Goal: Check status: Check status

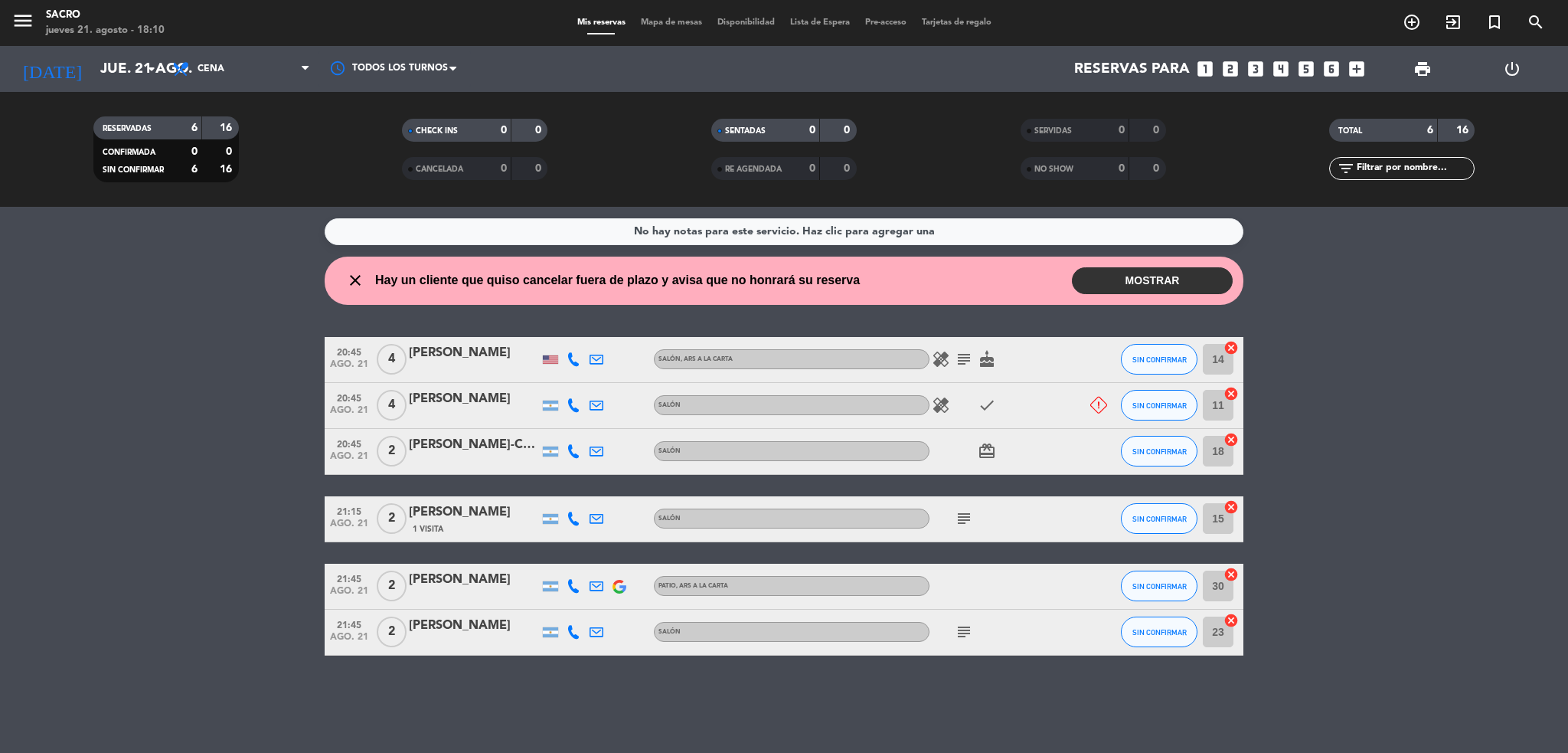
click at [942, 358] on icon "healing" at bounding box center [941, 359] width 18 height 18
click at [955, 358] on icon "subject" at bounding box center [964, 359] width 18 height 18
click at [981, 357] on icon "cake" at bounding box center [987, 359] width 18 height 18
click at [357, 284] on icon "close" at bounding box center [355, 280] width 18 height 18
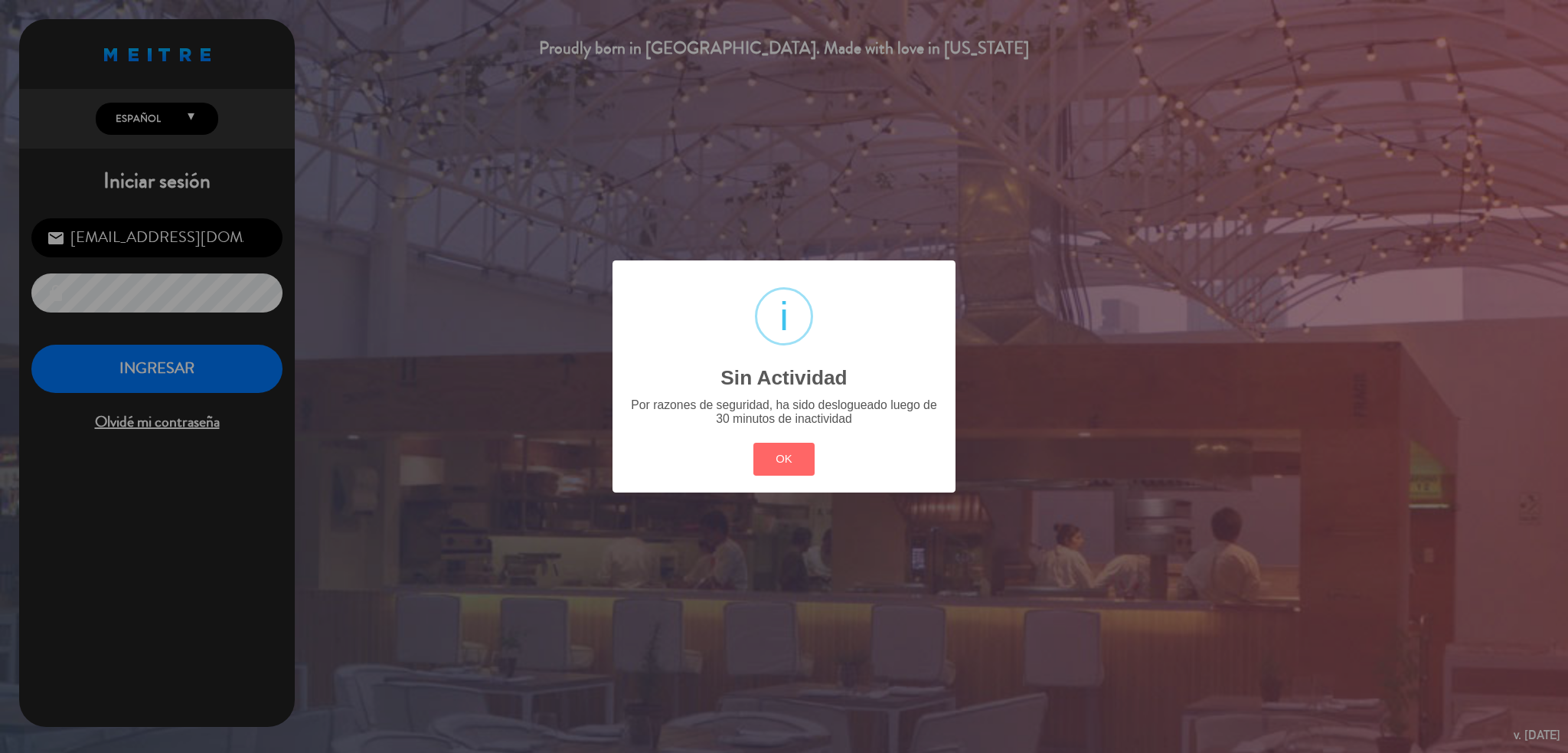
click at [729, 448] on div "? ! i Sin Actividad × Por razones de seguridad, ha sido deslogueado luego de 30…" at bounding box center [784, 375] width 343 height 231
click at [791, 464] on button "OK" at bounding box center [784, 459] width 62 height 33
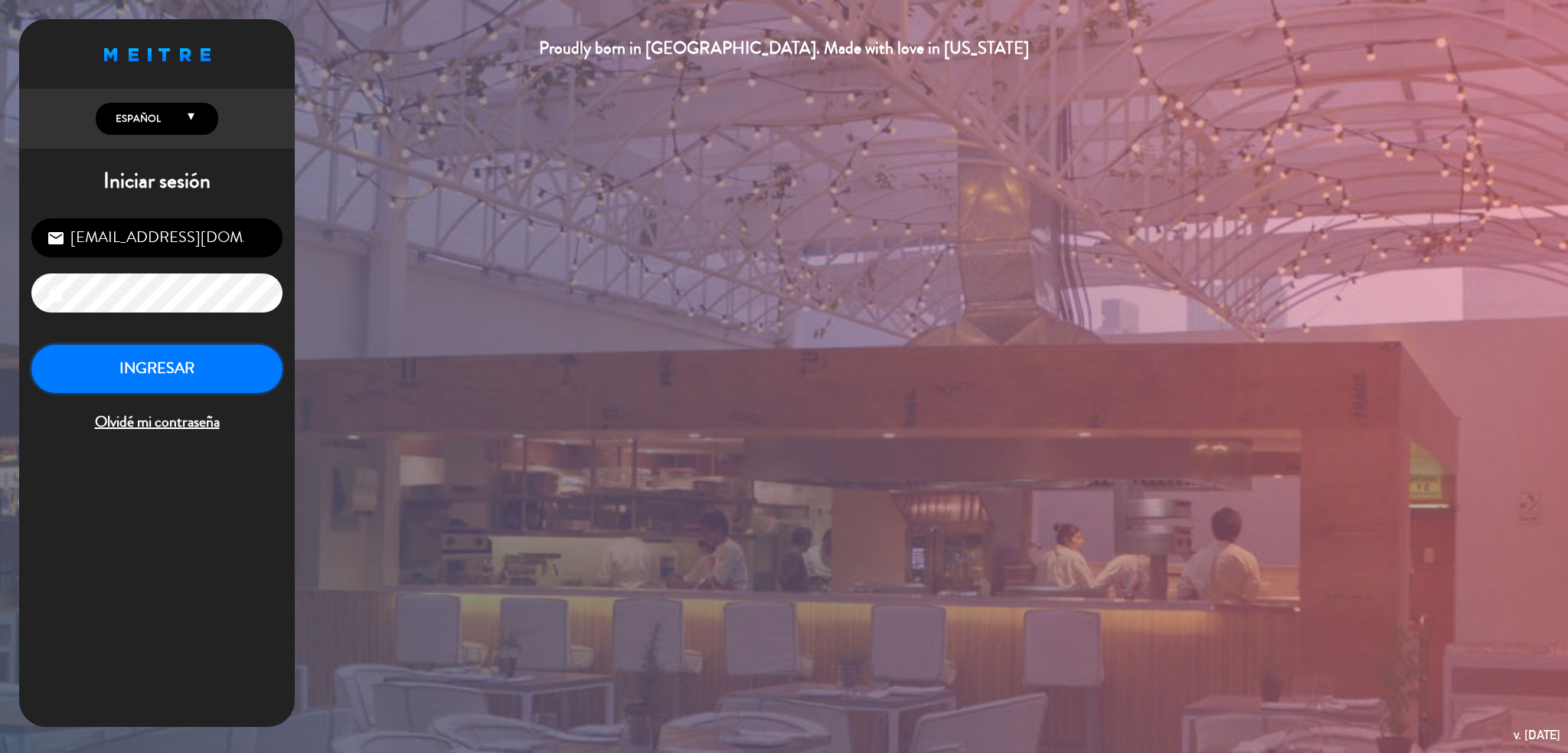
click at [167, 355] on button "INGRESAR" at bounding box center [157, 369] width 251 height 48
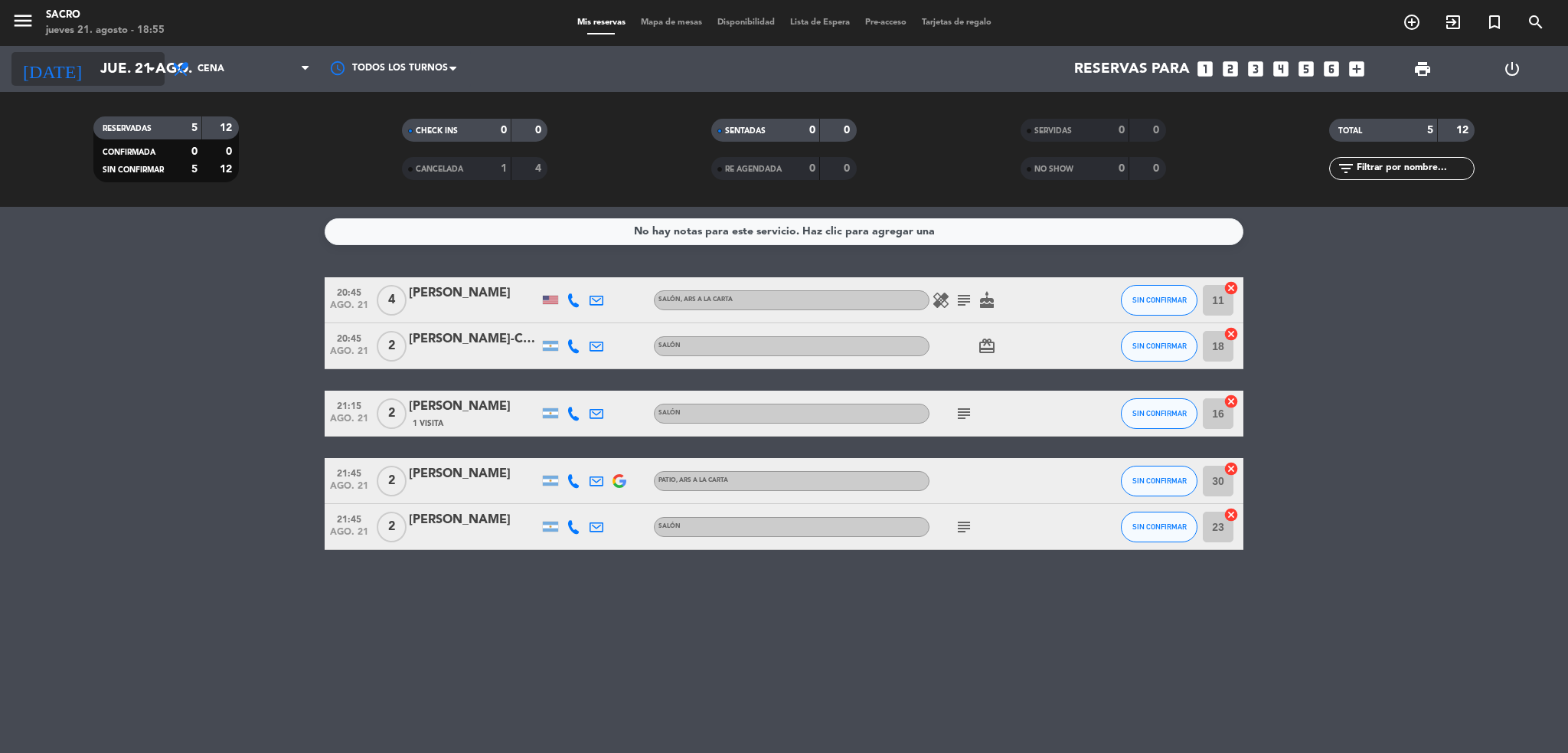
click at [142, 57] on input "jue. 21 ago." at bounding box center [184, 68] width 184 height 33
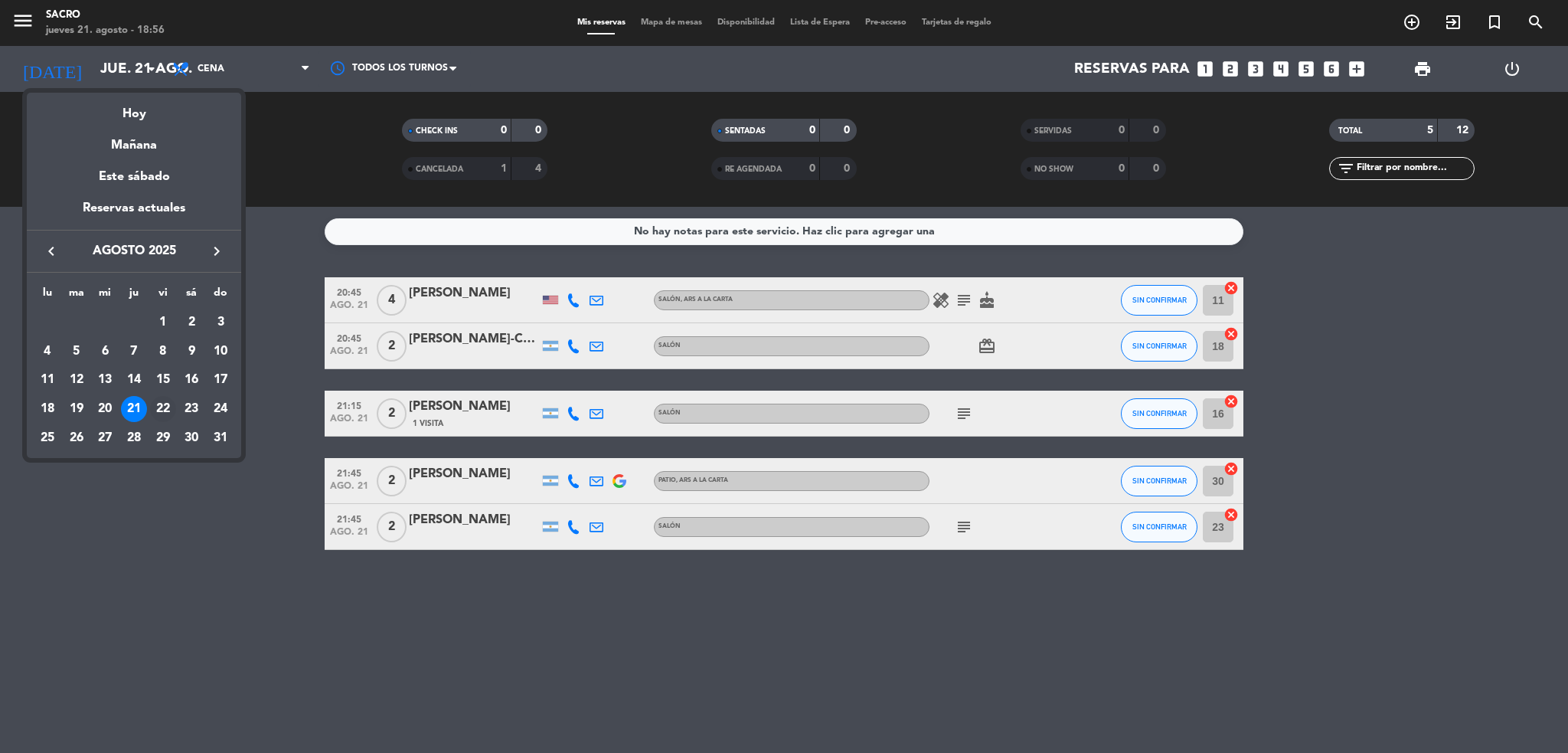
click at [169, 404] on div "22" at bounding box center [163, 409] width 26 height 26
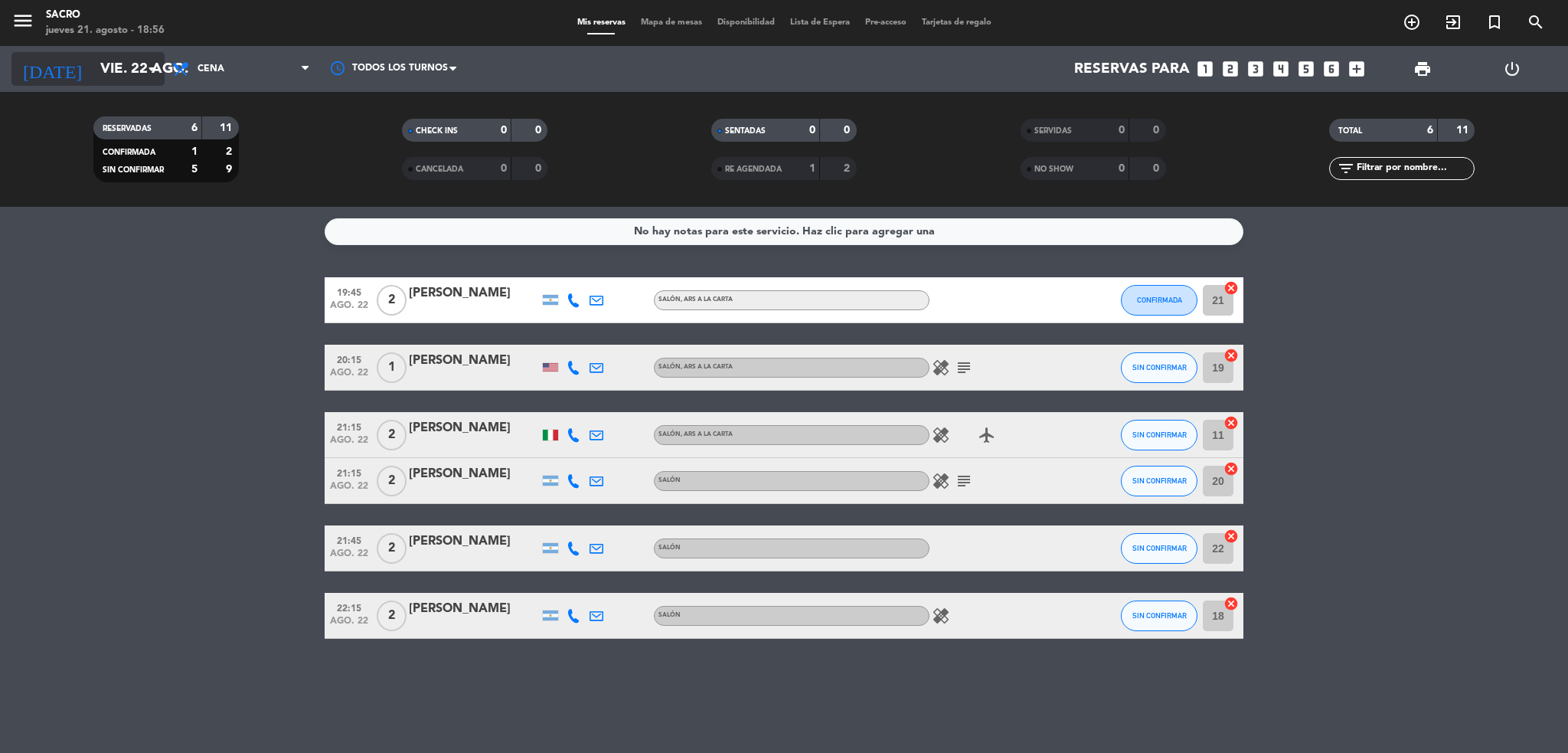
click at [93, 71] on input "vie. 22 ago." at bounding box center [184, 68] width 184 height 33
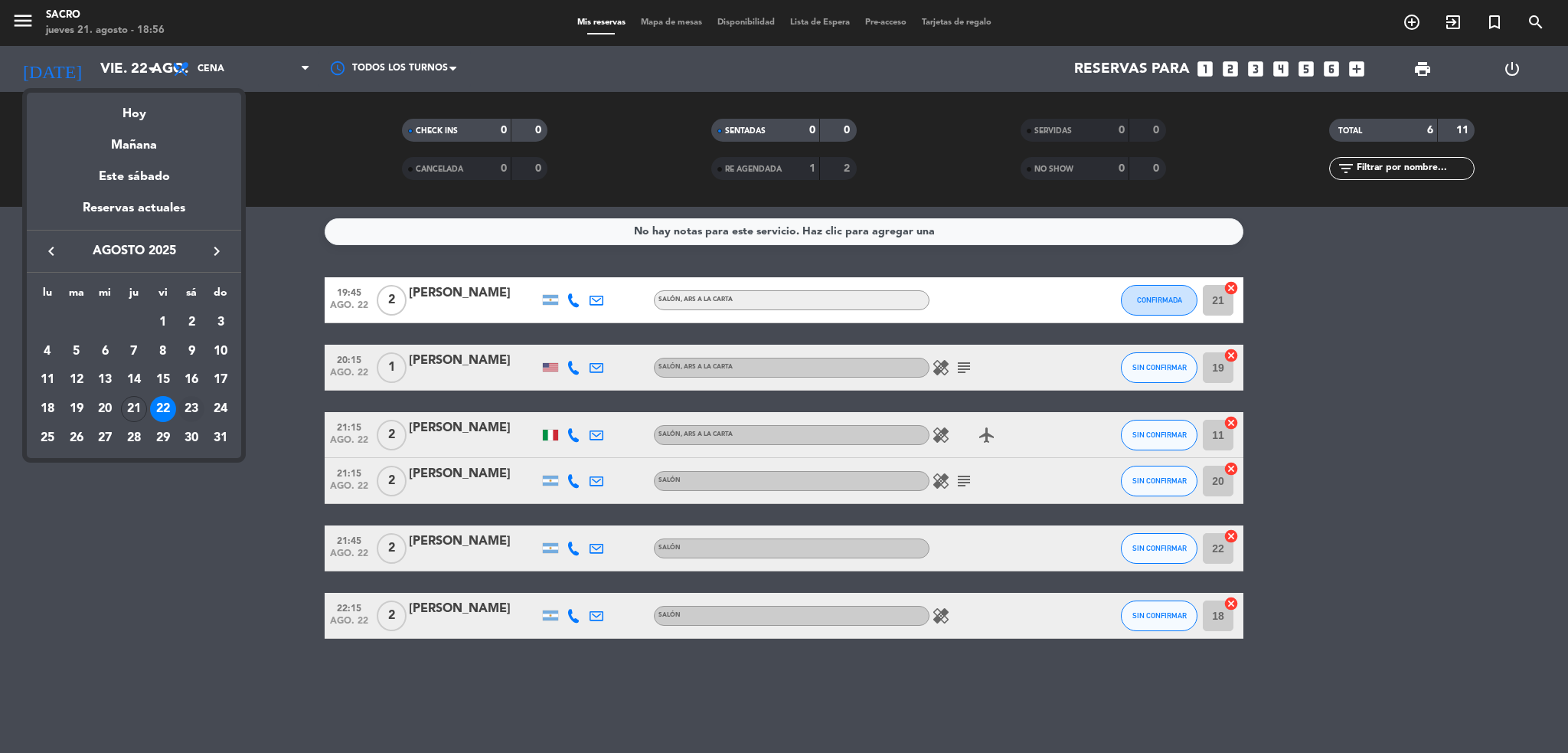
click at [185, 409] on div "23" at bounding box center [191, 409] width 26 height 26
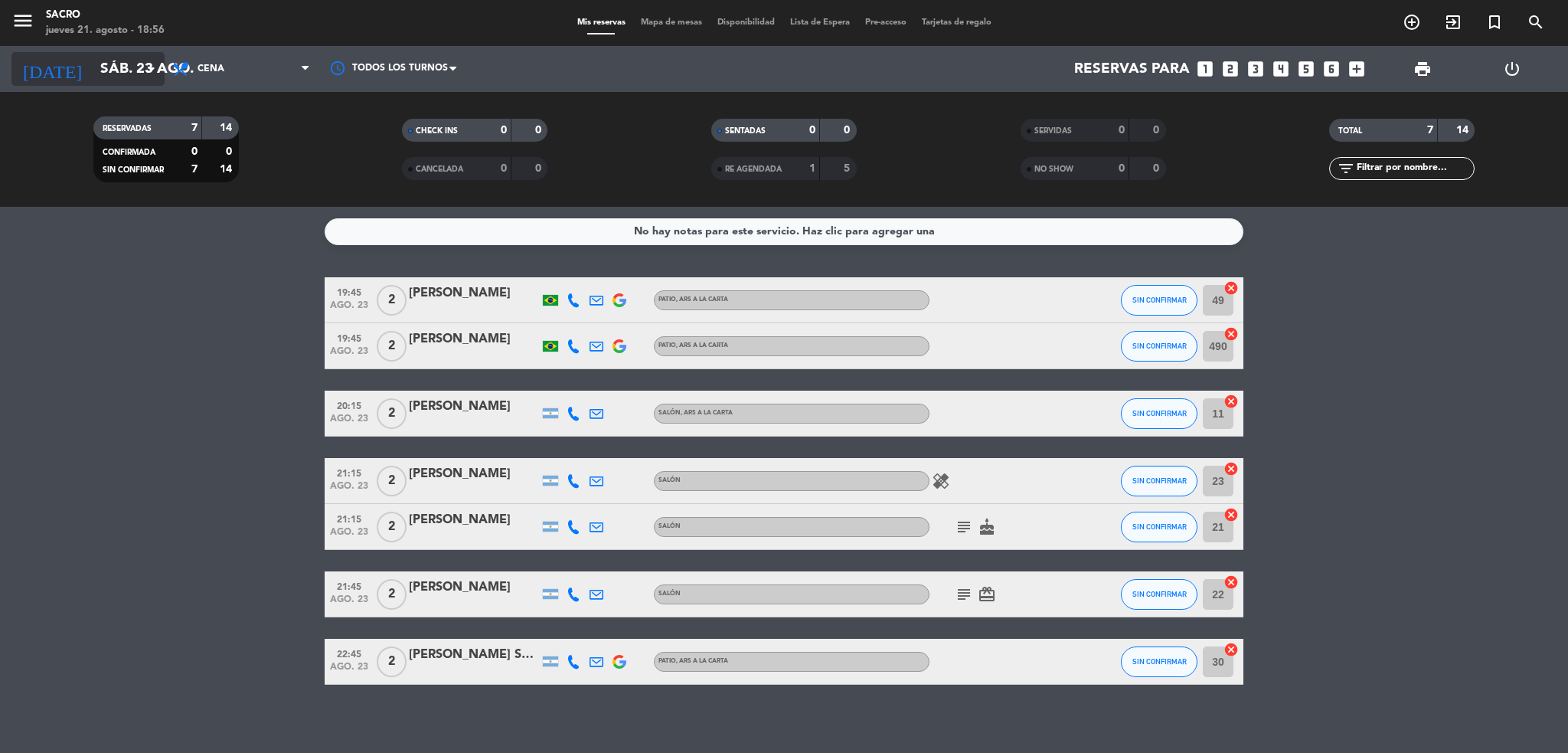
click at [129, 73] on input "sáb. 23 ago." at bounding box center [184, 68] width 184 height 33
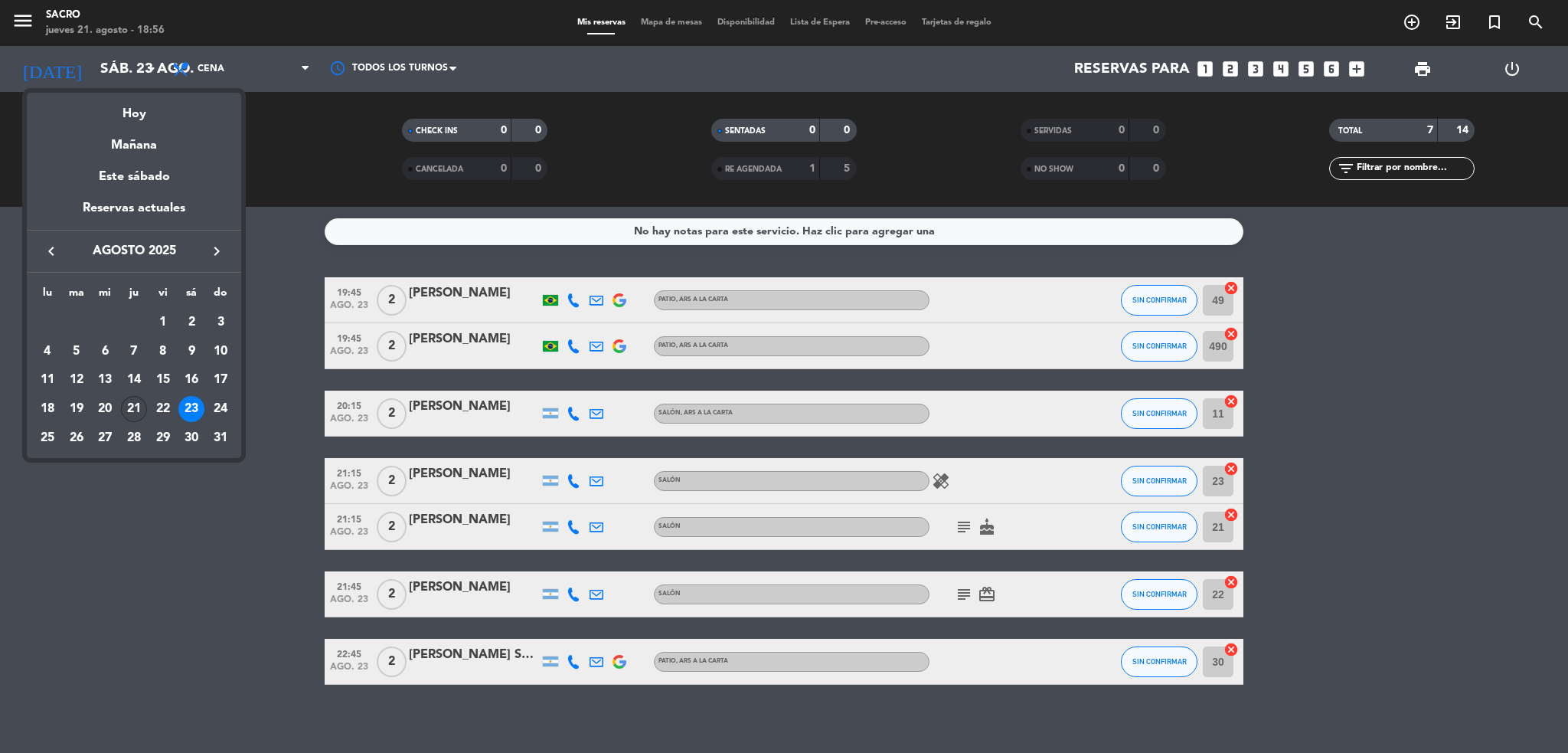
click at [128, 412] on div "21" at bounding box center [133, 409] width 26 height 26
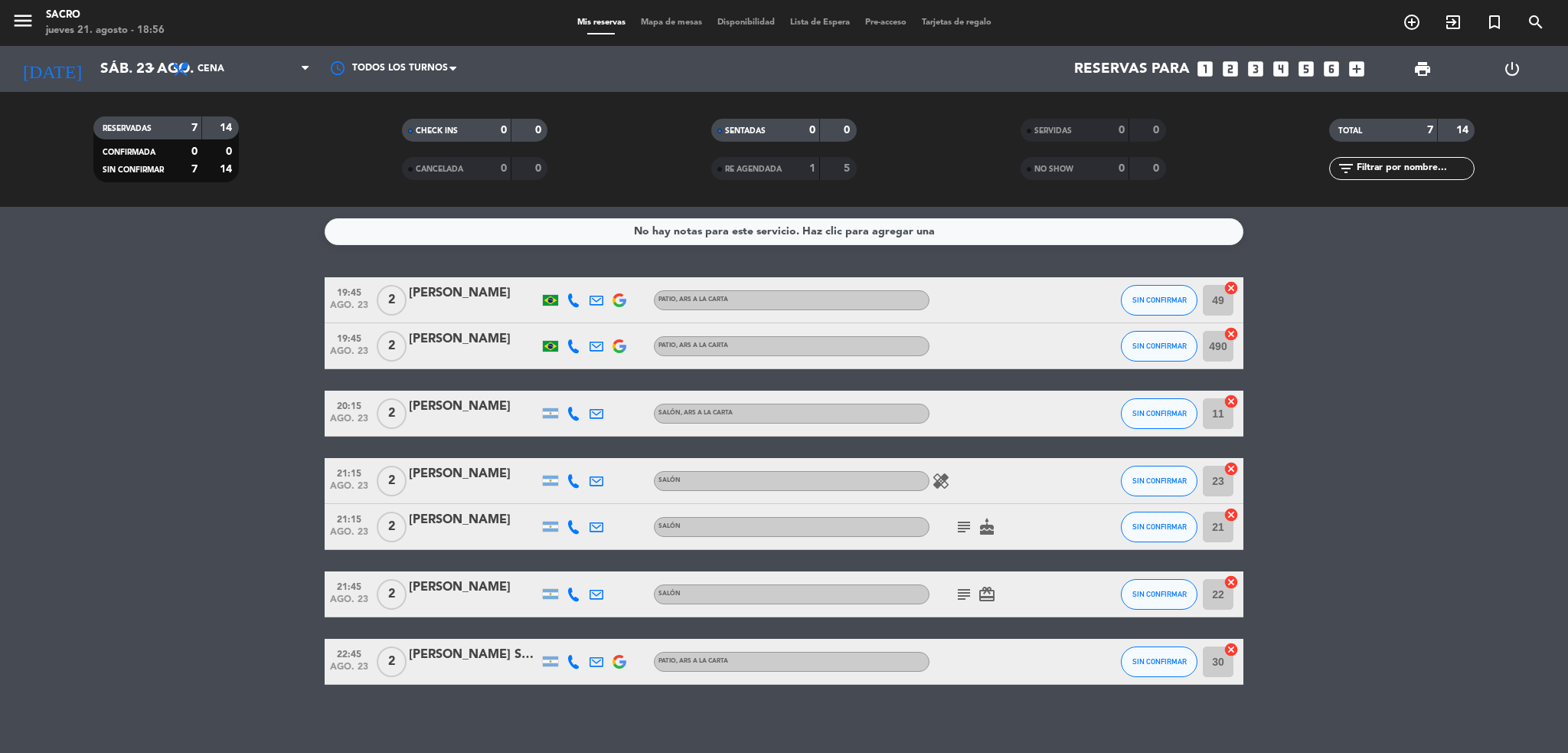
type input "jue. 21 ago."
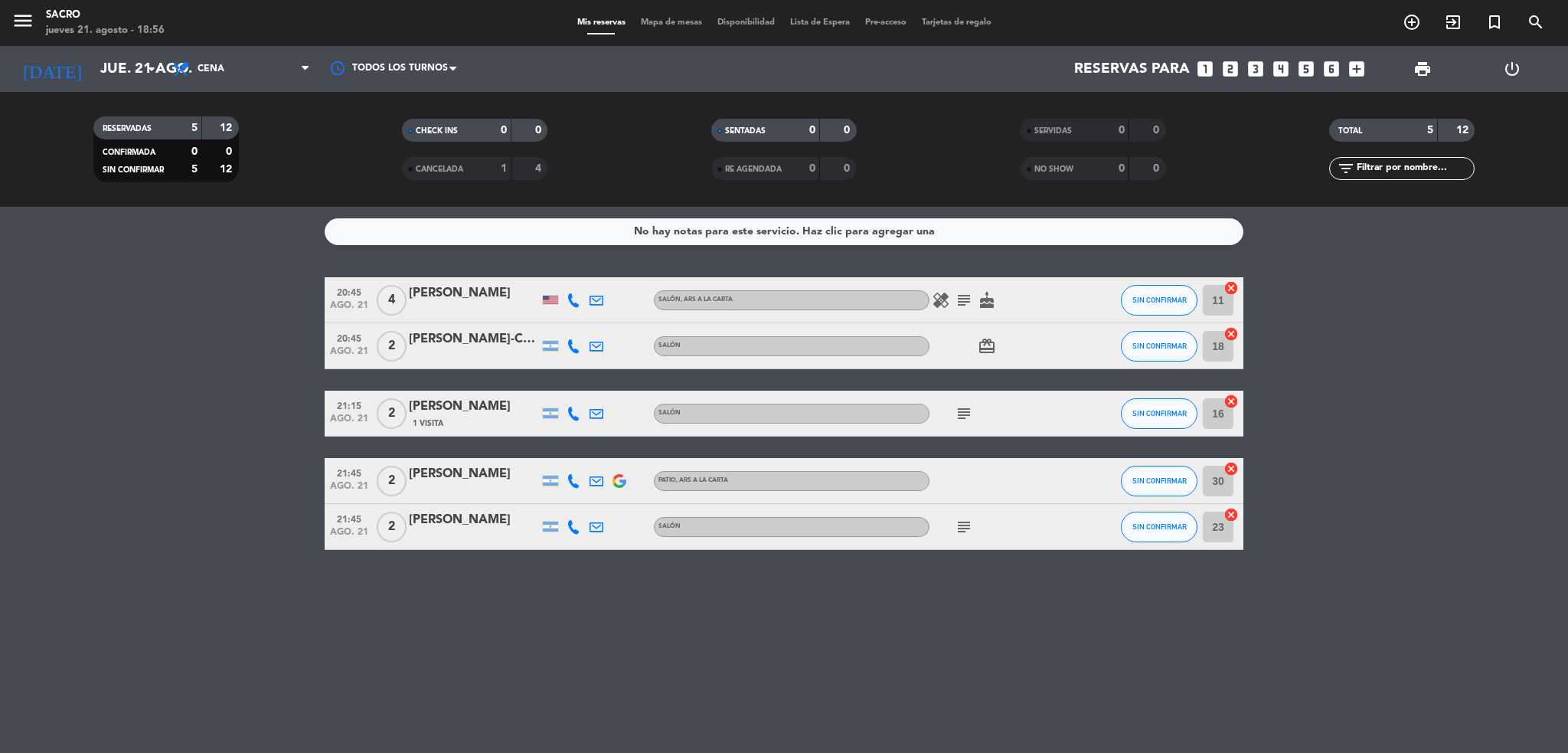
click at [946, 300] on icon "healing" at bounding box center [941, 300] width 18 height 18
click at [961, 301] on icon "subject" at bounding box center [964, 300] width 18 height 18
click at [984, 291] on icon "cake" at bounding box center [987, 300] width 18 height 18
click at [1340, 294] on bookings-row "20:45 [DATE] 4 [PERSON_NAME] SALÓN , ARS A LA CARTA healing subject cake CUMPLE…" at bounding box center [784, 414] width 1568 height 273
click at [970, 518] on icon "subject" at bounding box center [964, 527] width 18 height 18
